Goal: Navigation & Orientation: Understand site structure

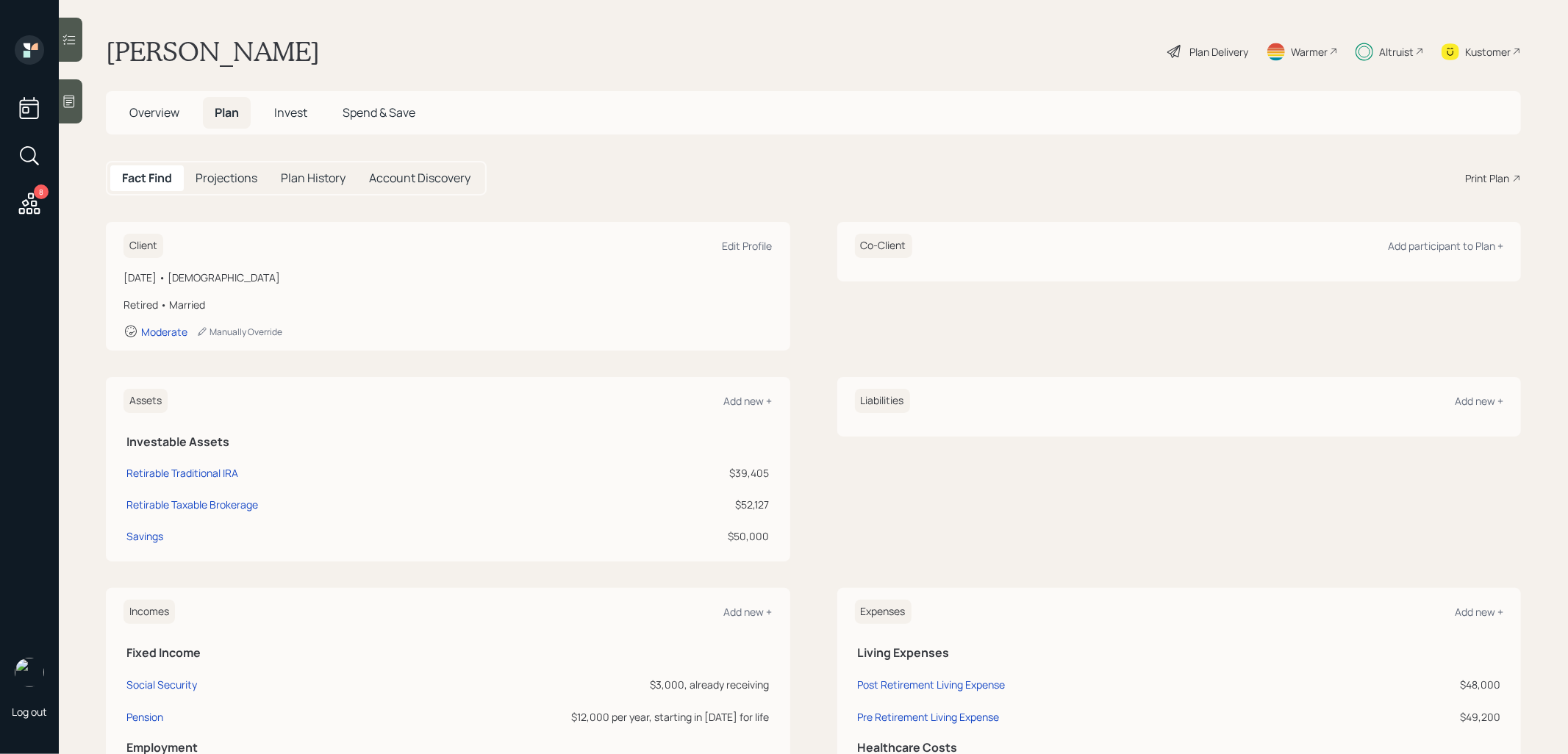
click at [296, 113] on span "Invest" at bounding box center [290, 112] width 33 height 16
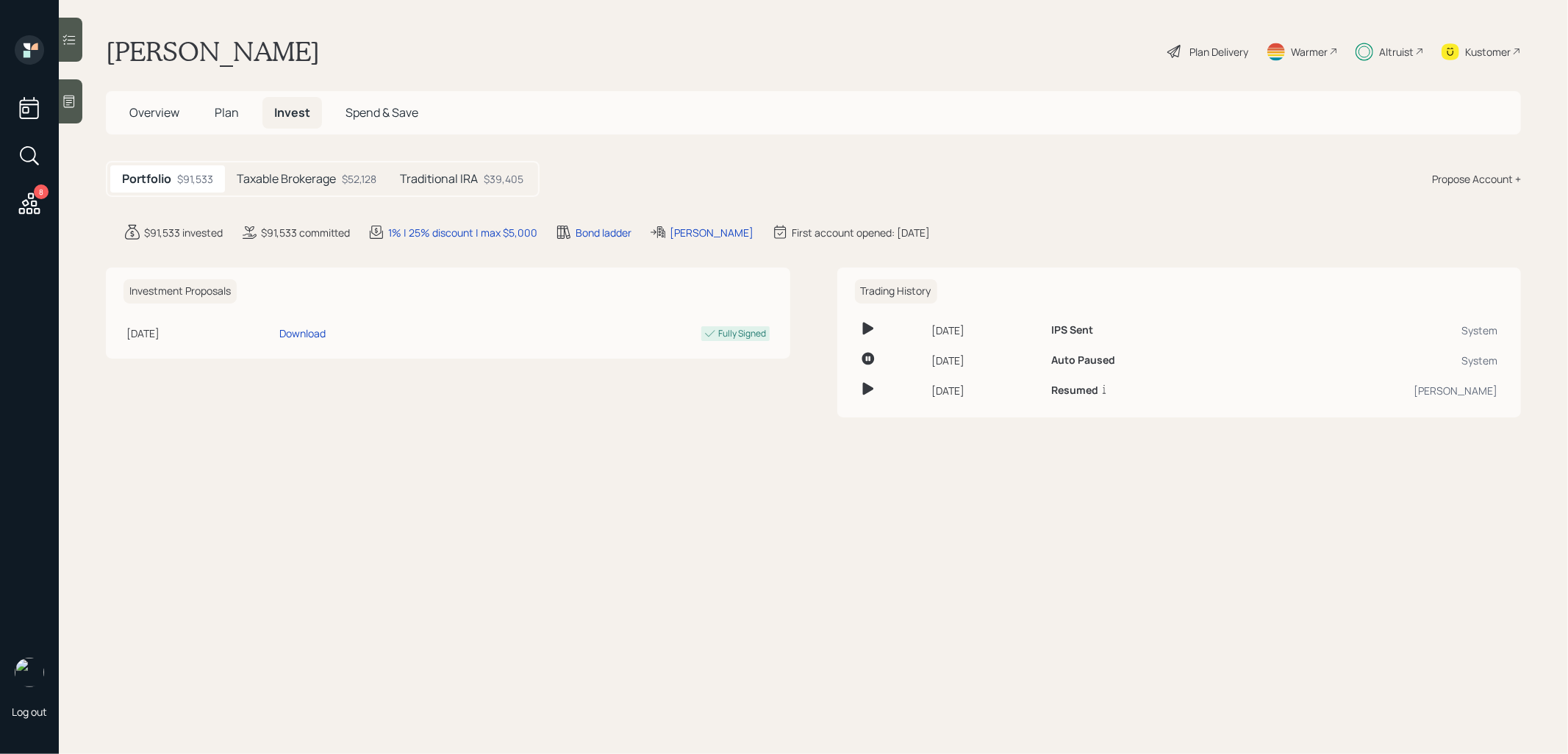
click at [286, 173] on h5 "Taxable Brokerage" at bounding box center [286, 179] width 99 height 14
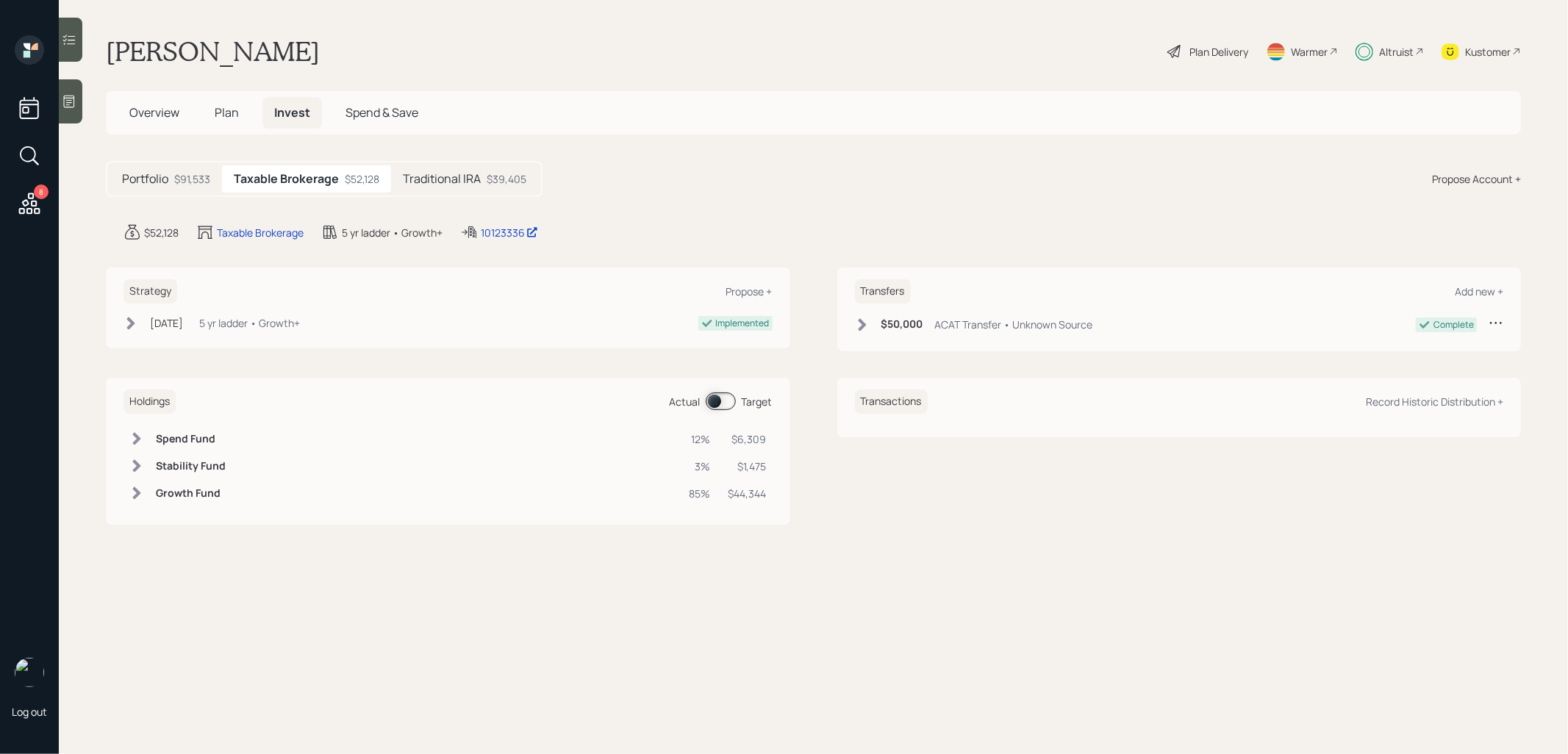
click at [467, 173] on h5 "Traditional IRA" at bounding box center [441, 179] width 78 height 14
click at [402, 108] on span "Spend & Save" at bounding box center [381, 112] width 73 height 16
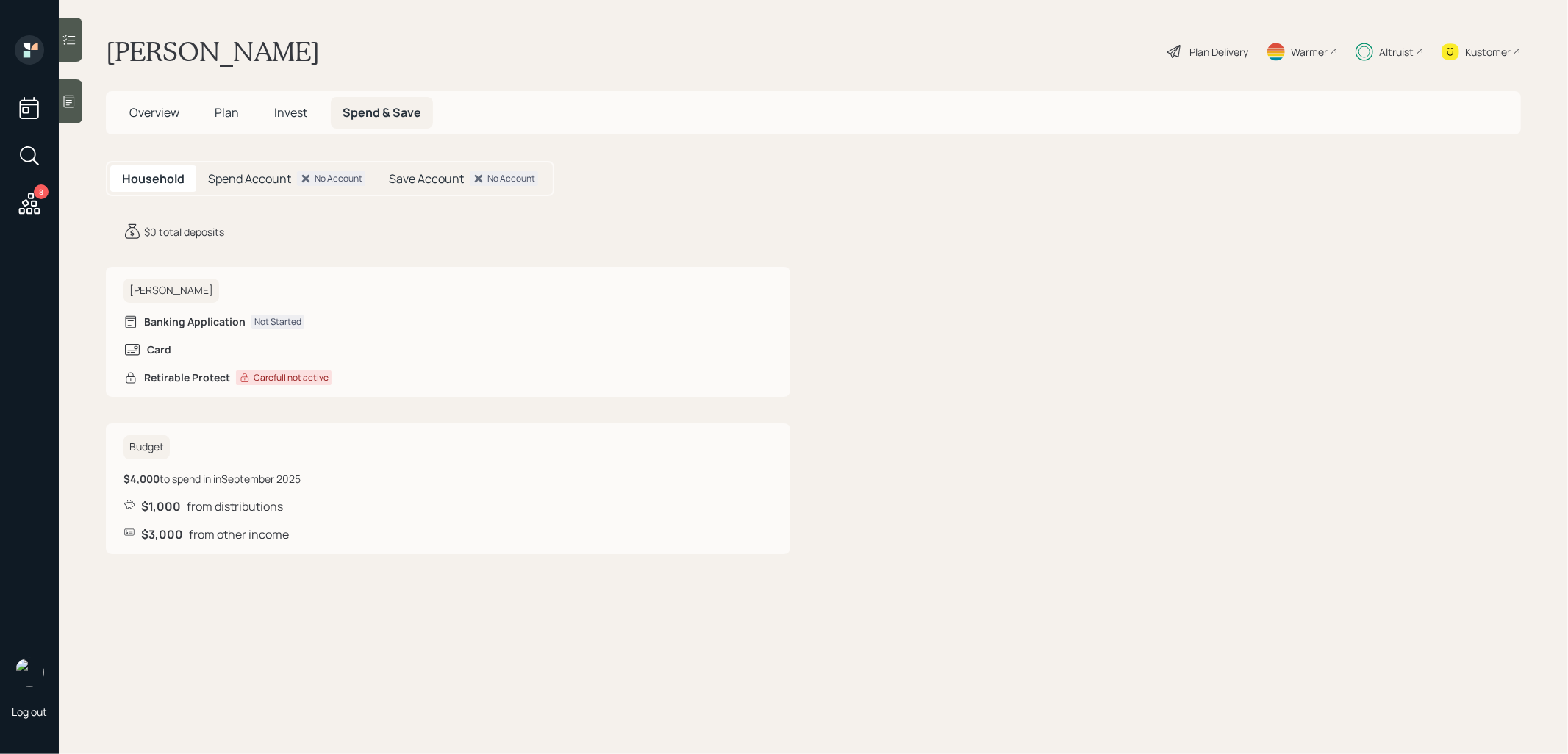
click at [143, 113] on span "Overview" at bounding box center [154, 112] width 50 height 16
